Goal: Check status: Check status

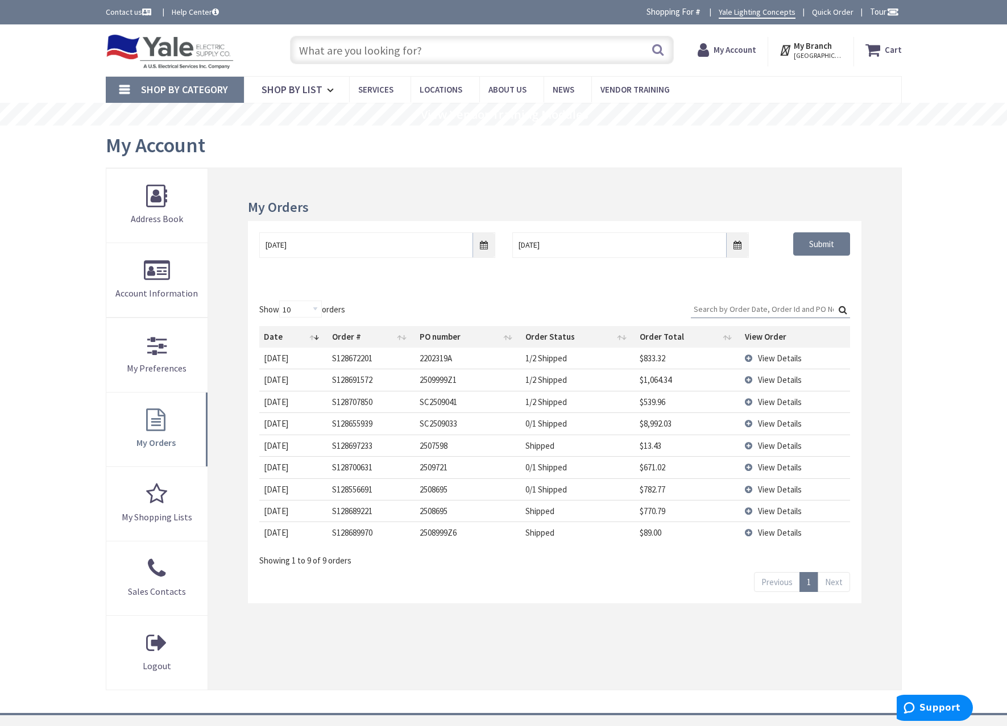
type input "[GEOGRAPHIC_DATA], [GEOGRAPHIC_DATA]"
click at [469, 251] on input "[DATE]" at bounding box center [377, 245] width 236 height 26
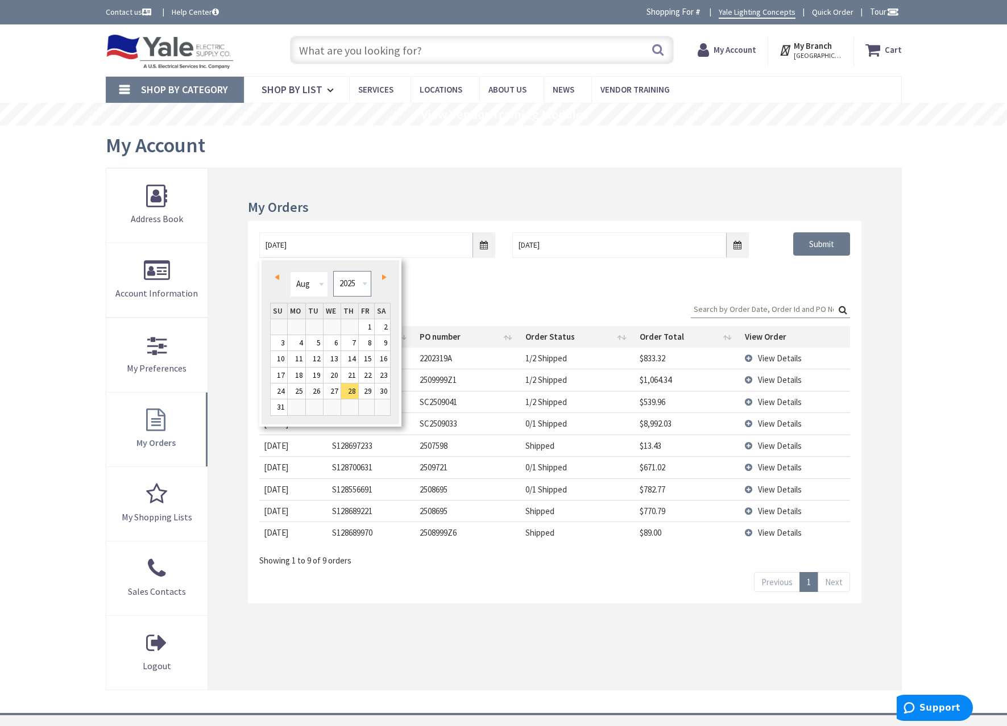
click at [350, 292] on select "1980 1981 1982 1983 1984 1985 1986 1987 1988 1989 1990 1991 1992 1993 1994 1995…" at bounding box center [352, 284] width 38 height 26
type input "[DATE]"
click at [786, 294] on div "Show 10 25 50 100 orders Search: Date Order # PO number Order Status Order Tota…" at bounding box center [554, 446] width 613 height 315
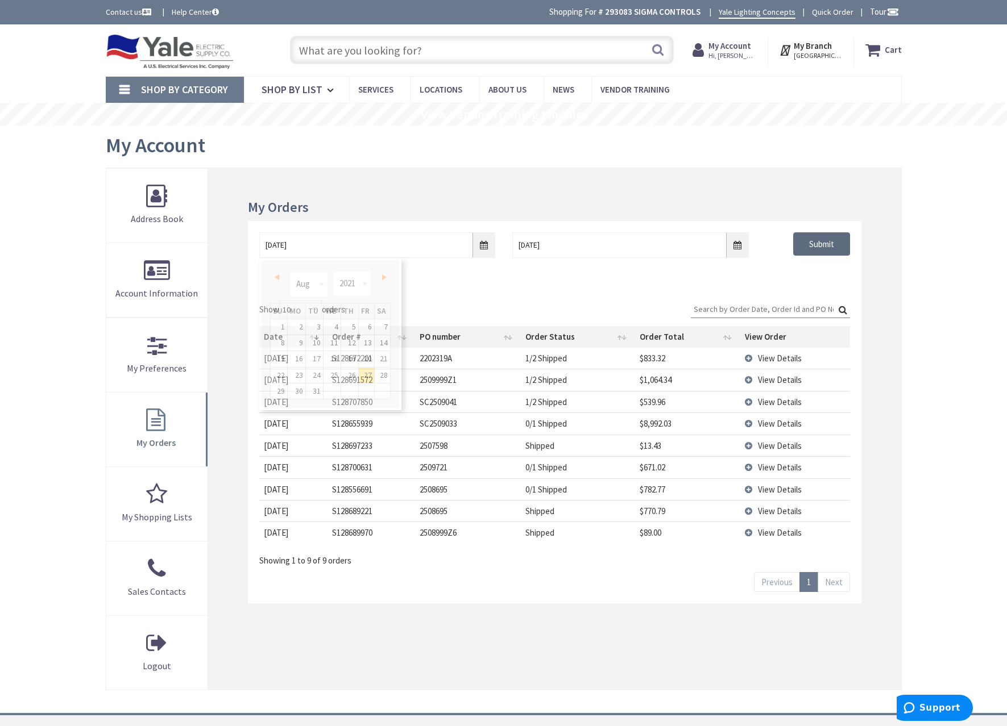
click at [807, 248] on input "Submit" at bounding box center [821, 244] width 57 height 24
